Goal: Find specific page/section: Find specific page/section

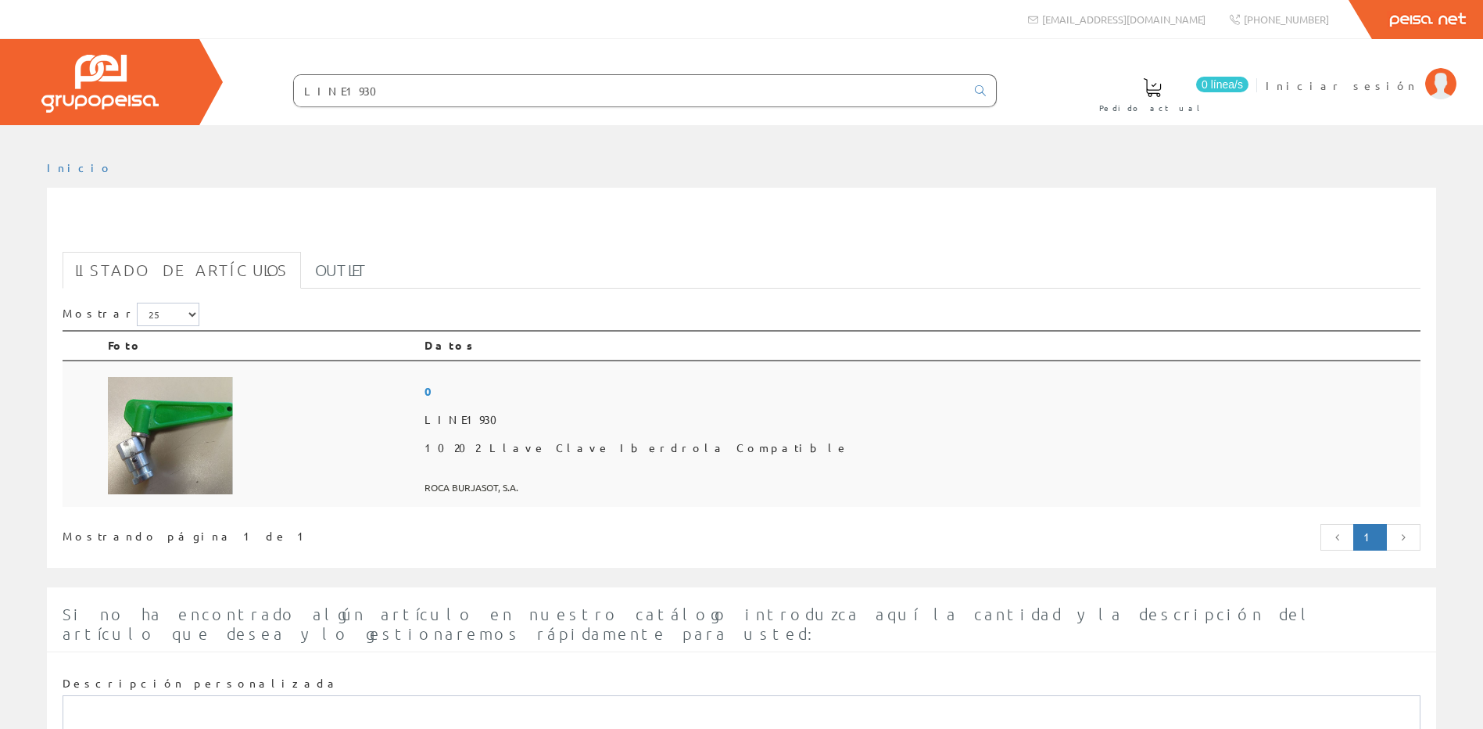
click at [133, 427] on img at bounding box center [170, 435] width 125 height 117
